Goal: Task Accomplishment & Management: Manage account settings

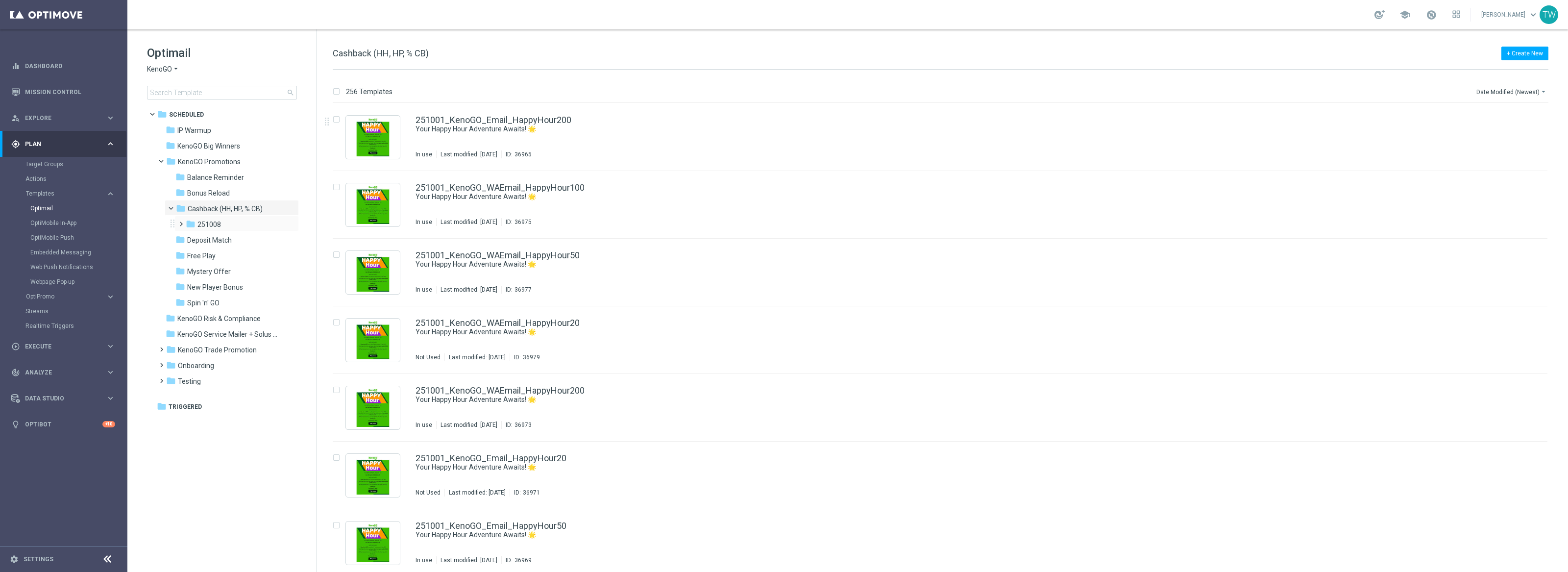
click at [180, 222] on span at bounding box center [179, 220] width 5 height 4
click at [230, 224] on div "folder 251008" at bounding box center [234, 224] width 96 height 11
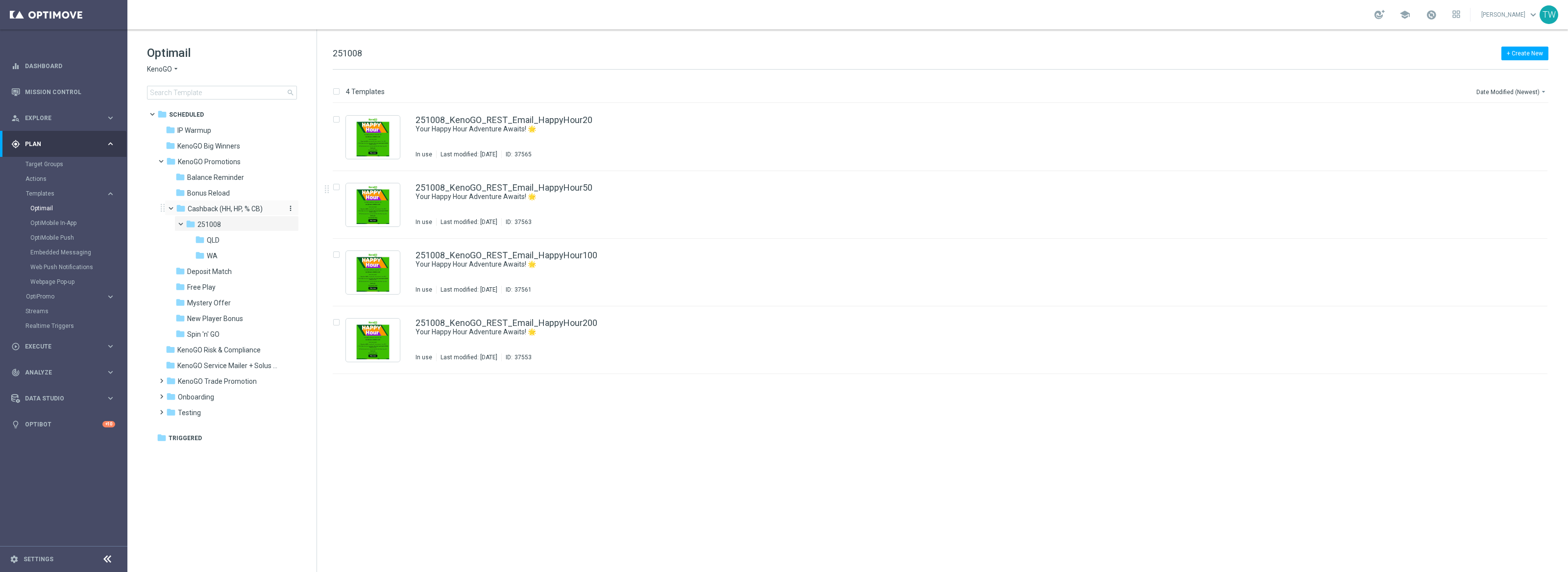
drag, startPoint x: 210, startPoint y: 240, endPoint x: 197, endPoint y: 210, distance: 32.7
click at [197, 210] on div "folder Cashback (HH, HP, % CB) more_vert folder 251008 more_vert" at bounding box center [229, 231] width 140 height 63
click at [200, 241] on icon "folder" at bounding box center [200, 240] width 10 height 10
click at [184, 232] on div "folder [GEOGRAPHIC_DATA] more_vert" at bounding box center [241, 239] width 114 height 15
click at [201, 224] on span "251008" at bounding box center [209, 224] width 24 height 9
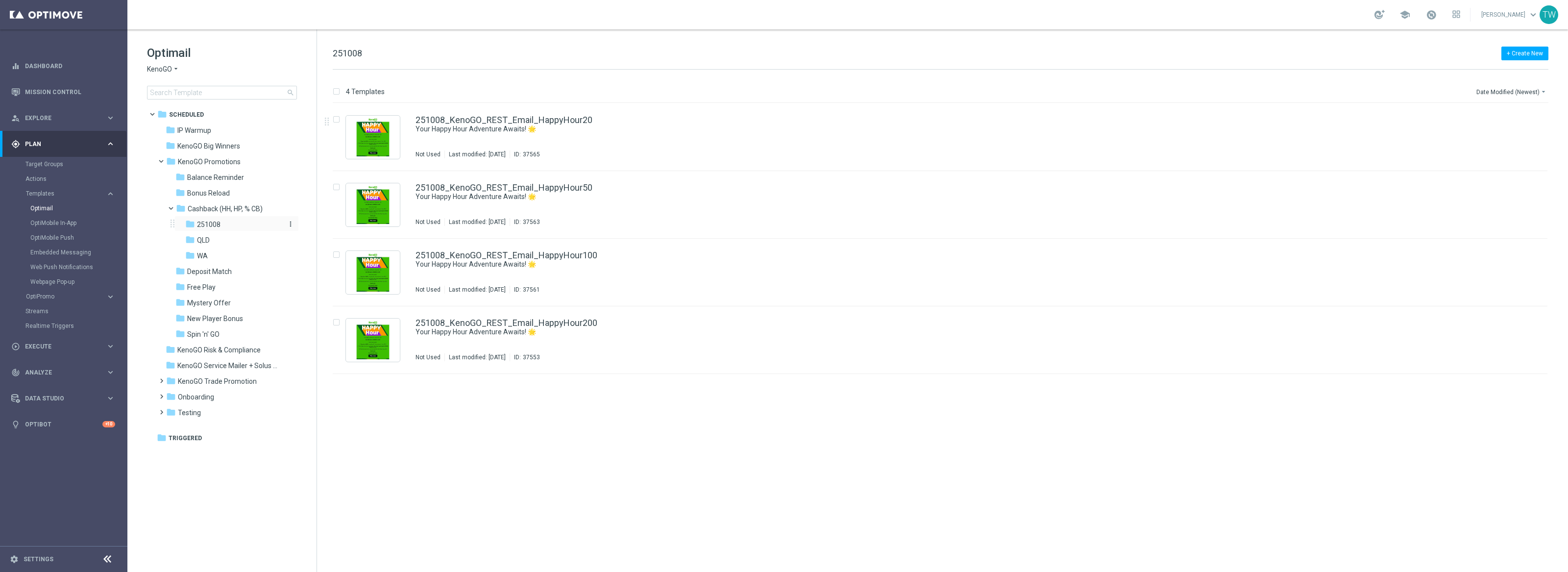
click at [290, 223] on icon "more_vert" at bounding box center [290, 223] width 8 height 8
click at [319, 227] on span "Rename" at bounding box center [327, 228] width 23 height 8
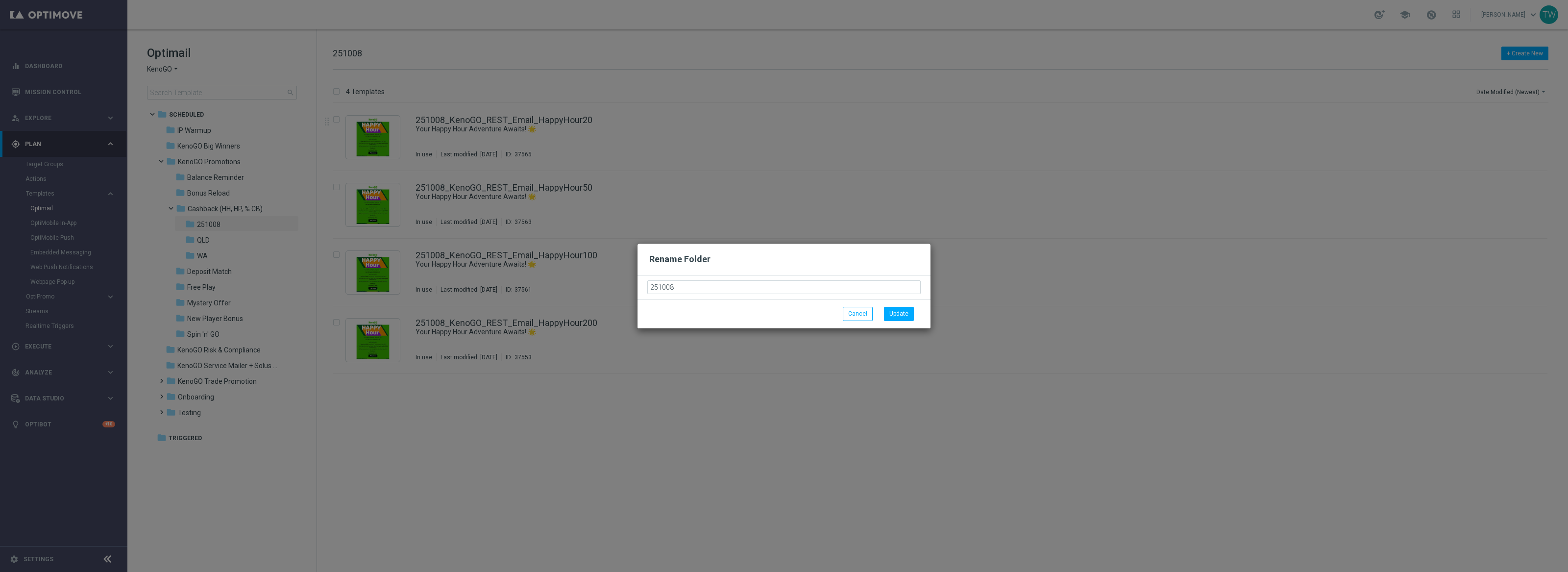
drag, startPoint x: 693, startPoint y: 286, endPoint x: 554, endPoint y: 281, distance: 139.1
click at [554, 281] on modal-container "Rename Folder 251008 Cancel Update" at bounding box center [784, 286] width 1568 height 572
type input "AEDT"
click at [888, 317] on button "Update" at bounding box center [898, 313] width 30 height 14
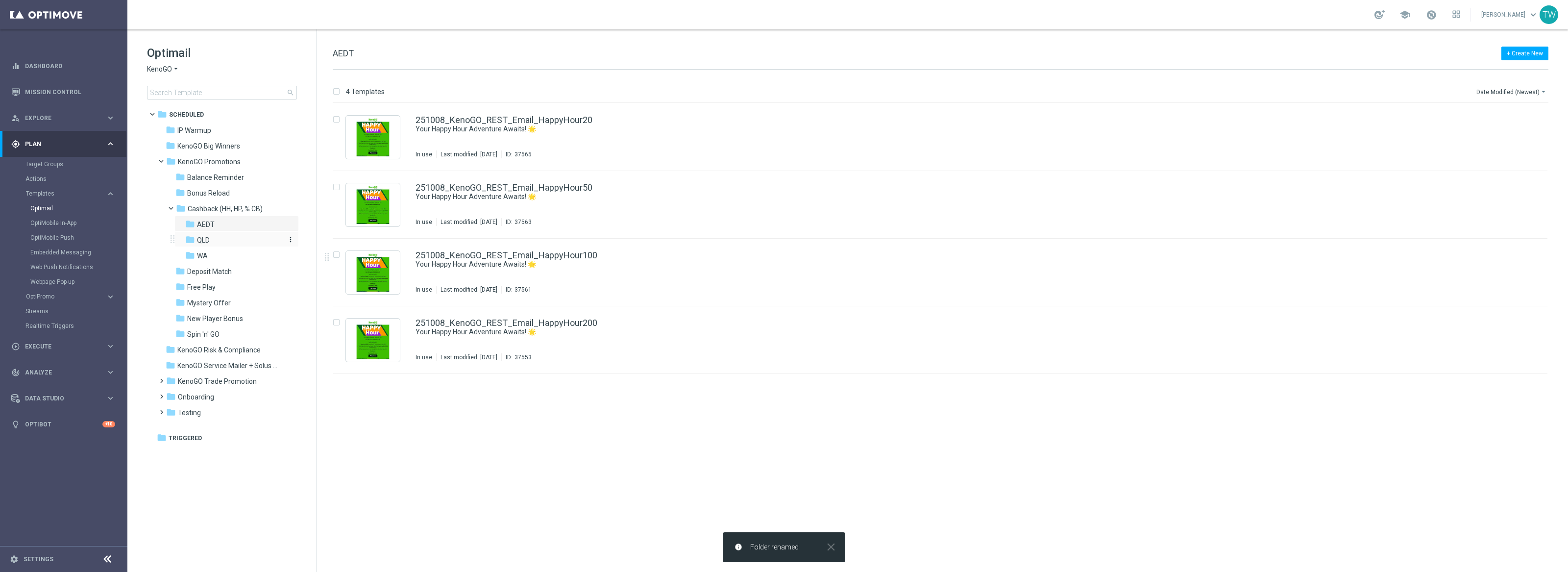
click at [290, 238] on icon "more_vert" at bounding box center [290, 240] width 8 height 8
click at [320, 243] on span "Rename" at bounding box center [327, 243] width 23 height 8
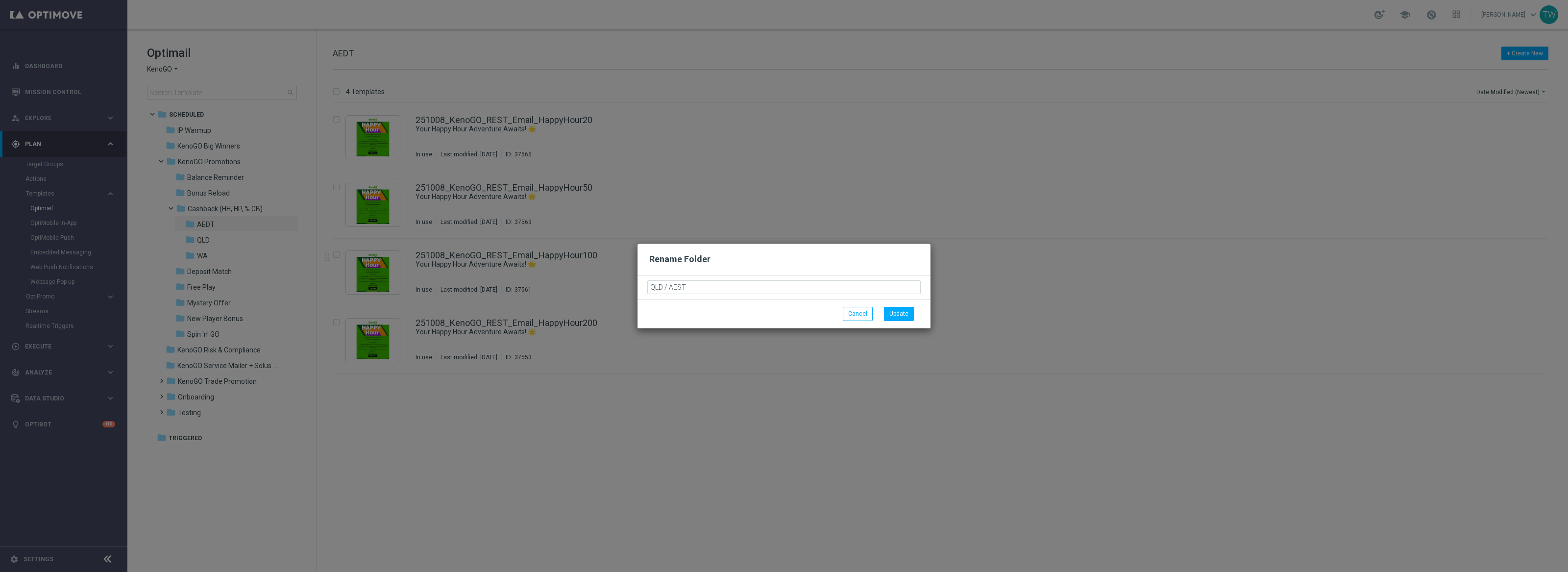
drag, startPoint x: 649, startPoint y: 287, endPoint x: 680, endPoint y: 306, distance: 36.4
click at [648, 287] on input "QLD / AEST" at bounding box center [783, 287] width 273 height 14
type input "AEST / QLD"
drag, startPoint x: 905, startPoint y: 311, endPoint x: 889, endPoint y: 310, distance: 16.0
click at [904, 311] on button "Update" at bounding box center [898, 313] width 30 height 14
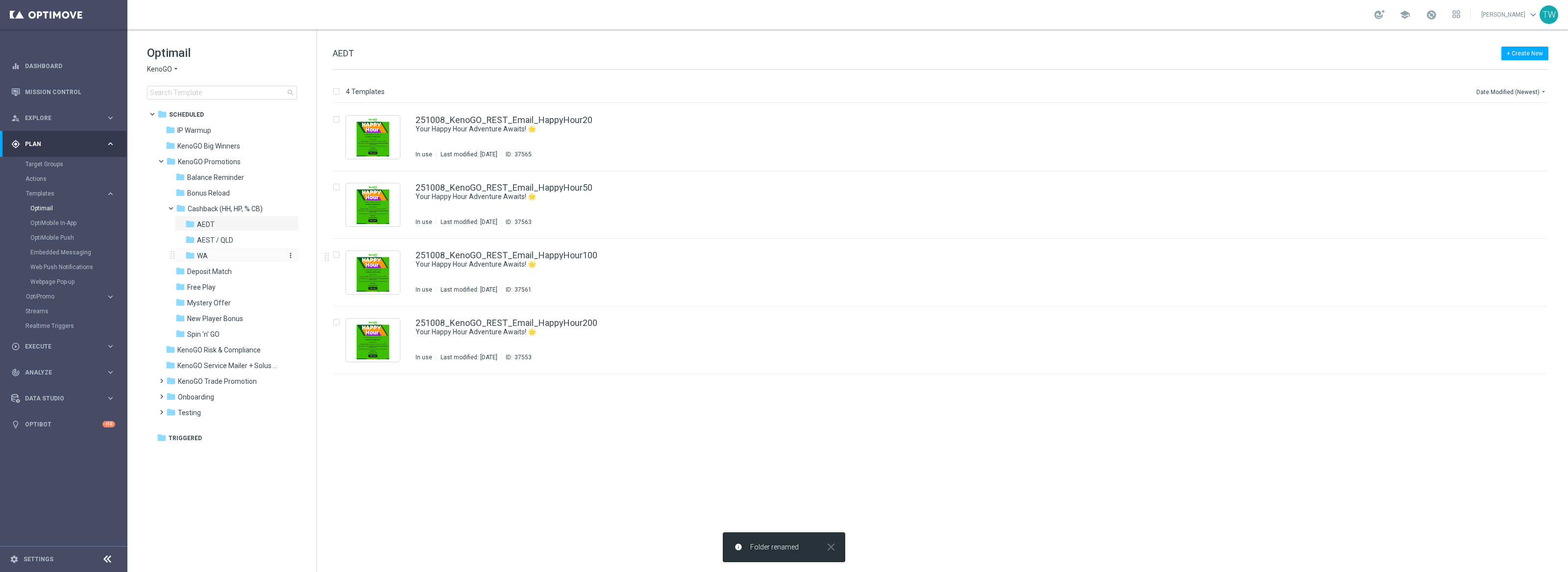
click at [265, 256] on div "folder [GEOGRAPHIC_DATA]" at bounding box center [233, 256] width 96 height 11
click at [290, 255] on icon "more_vert" at bounding box center [290, 255] width 8 height 8
click at [318, 258] on span "Rename" at bounding box center [327, 259] width 23 height 8
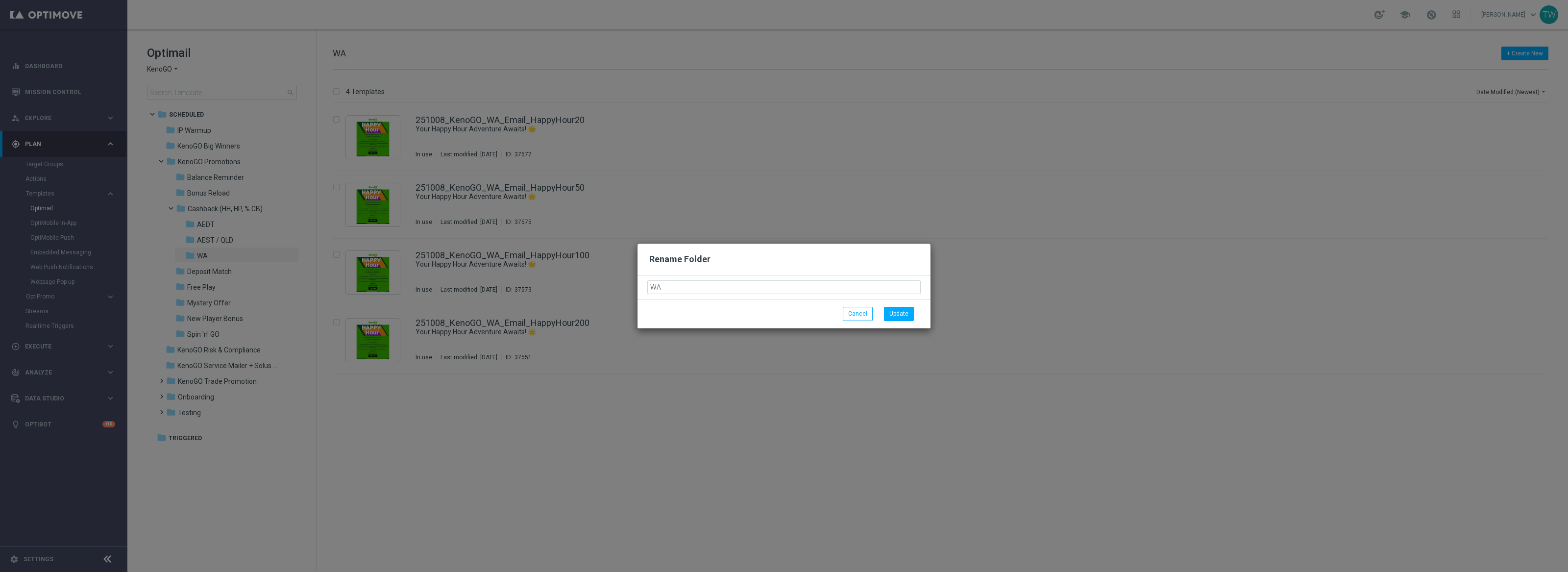
drag, startPoint x: 650, startPoint y: 286, endPoint x: 684, endPoint y: 301, distance: 37.2
click at [650, 287] on input "WA" at bounding box center [783, 287] width 273 height 14
type input "AWST / [GEOGRAPHIC_DATA]"
click at [897, 315] on button "Update" at bounding box center [898, 313] width 30 height 14
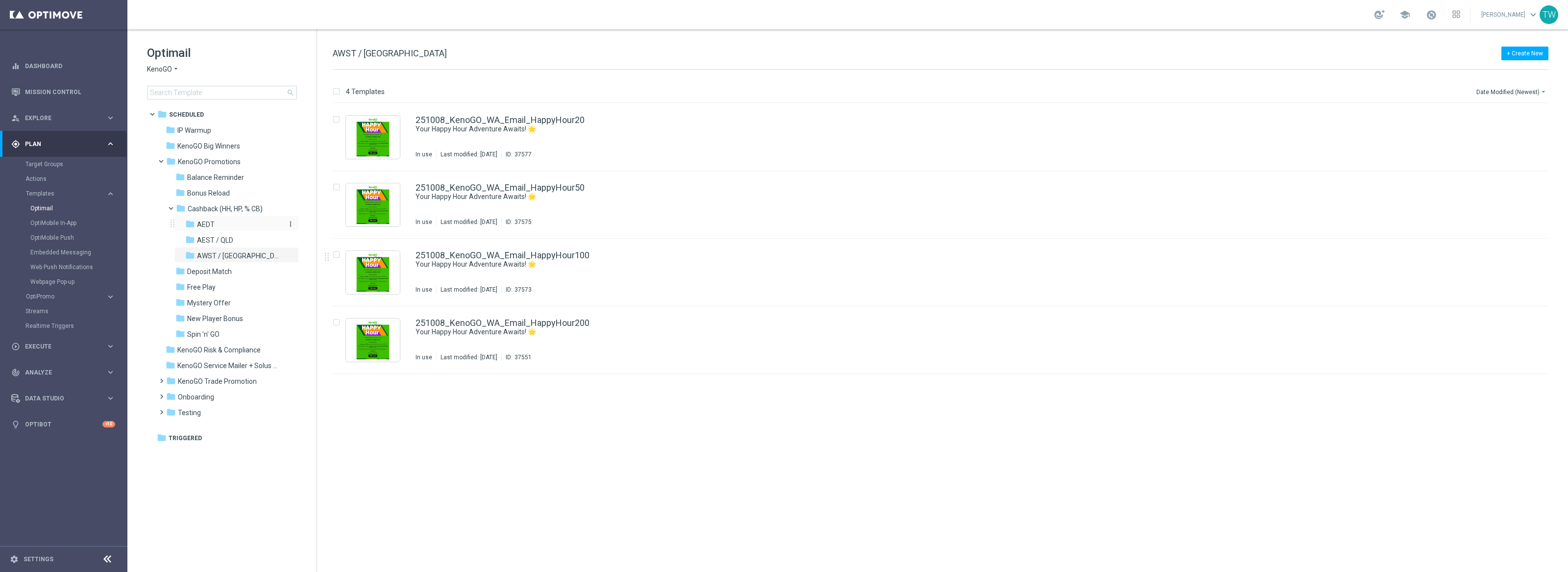
click at [250, 228] on div "folder AEDT" at bounding box center [233, 224] width 96 height 11
